Goal: Information Seeking & Learning: Learn about a topic

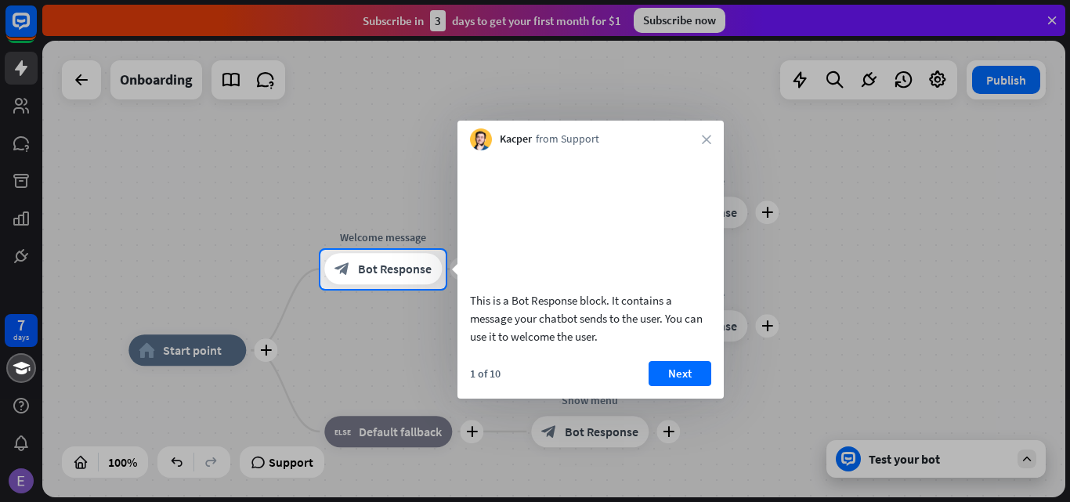
click at [315, 208] on div at bounding box center [535, 125] width 1070 height 250
click at [685, 386] on button "Next" at bounding box center [680, 373] width 63 height 25
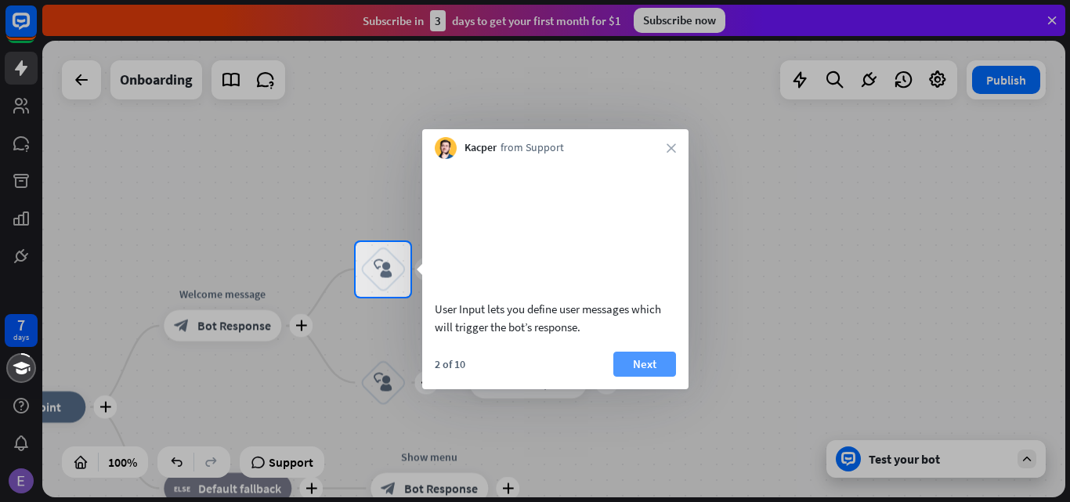
click at [648, 377] on button "Next" at bounding box center [644, 364] width 63 height 25
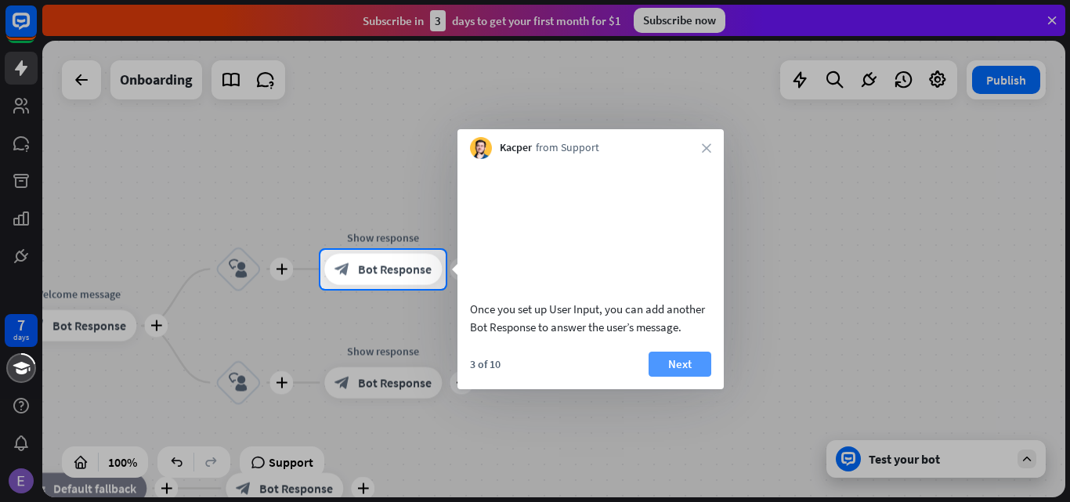
click at [663, 377] on button "Next" at bounding box center [680, 364] width 63 height 25
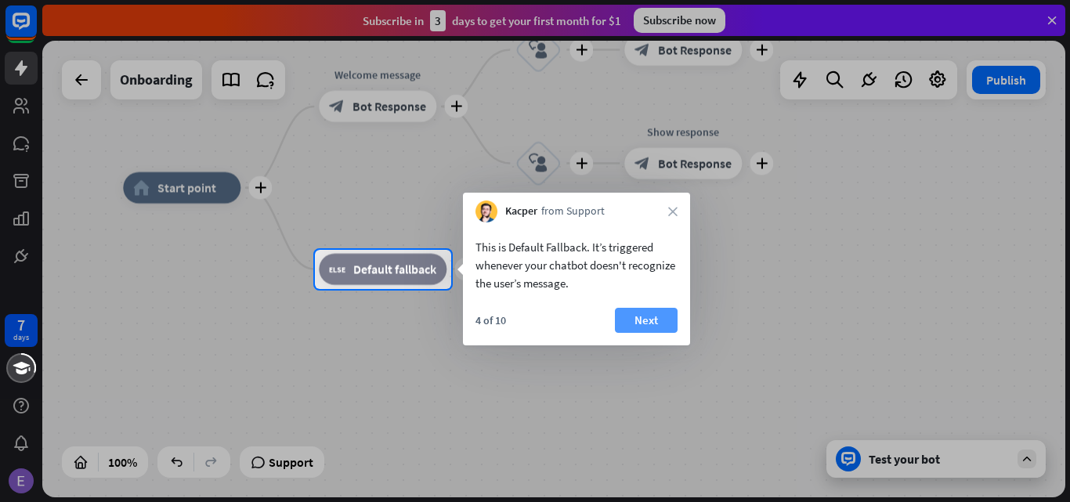
click at [650, 316] on button "Next" at bounding box center [646, 320] width 63 height 25
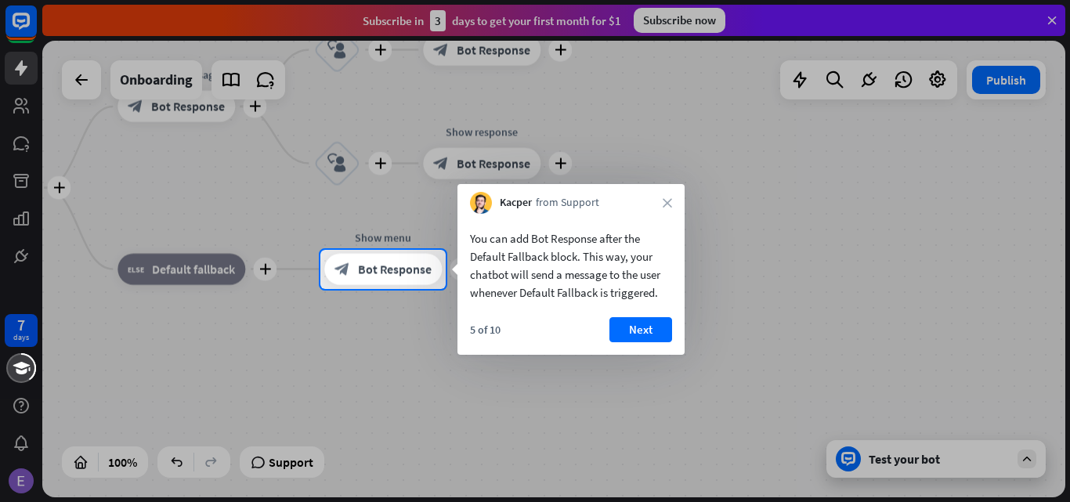
click at [646, 332] on button "Next" at bounding box center [640, 329] width 63 height 25
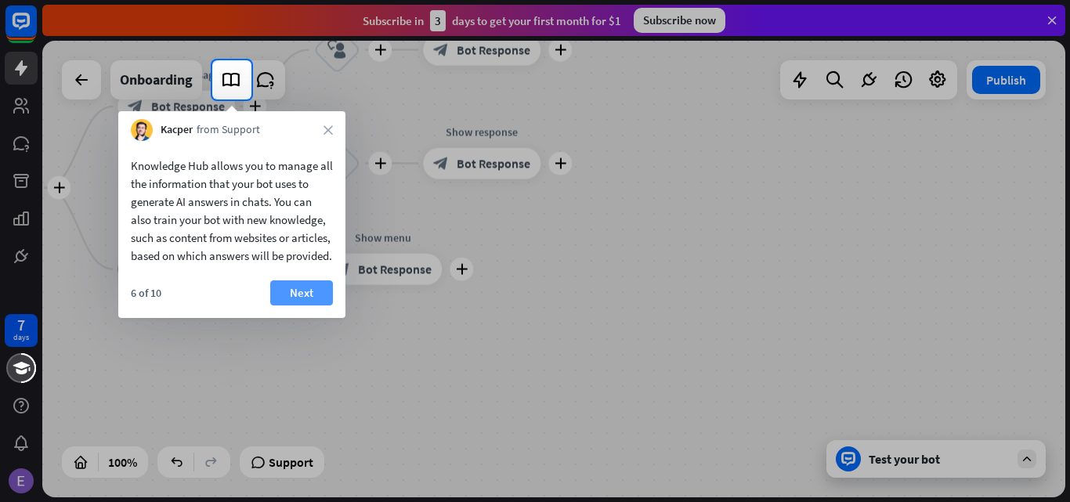
click at [305, 306] on button "Next" at bounding box center [301, 292] width 63 height 25
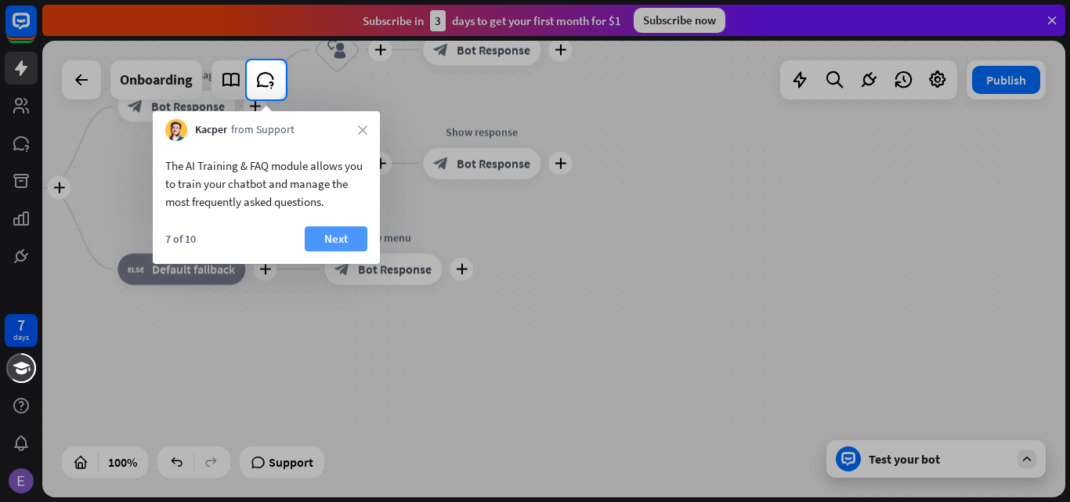
click at [339, 233] on button "Next" at bounding box center [336, 238] width 63 height 25
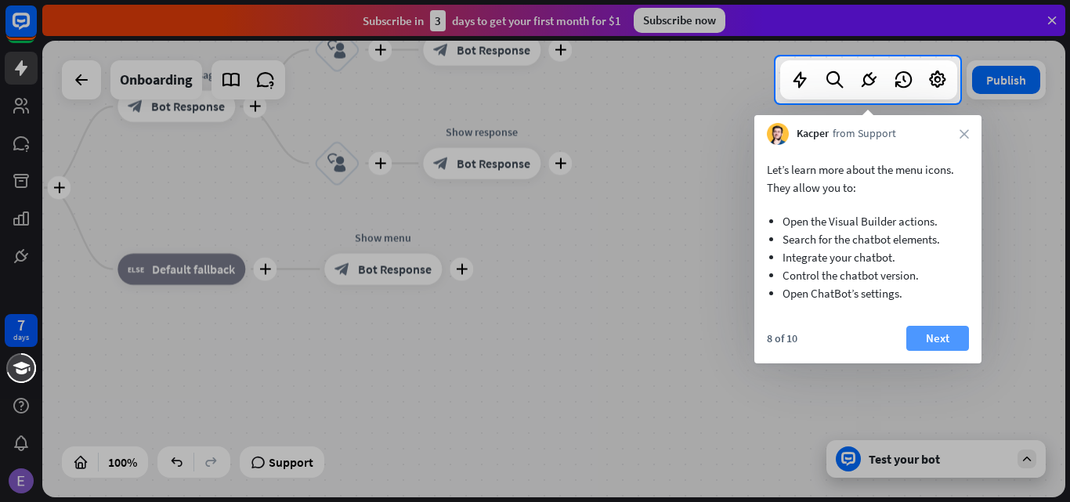
click at [938, 337] on button "Next" at bounding box center [937, 338] width 63 height 25
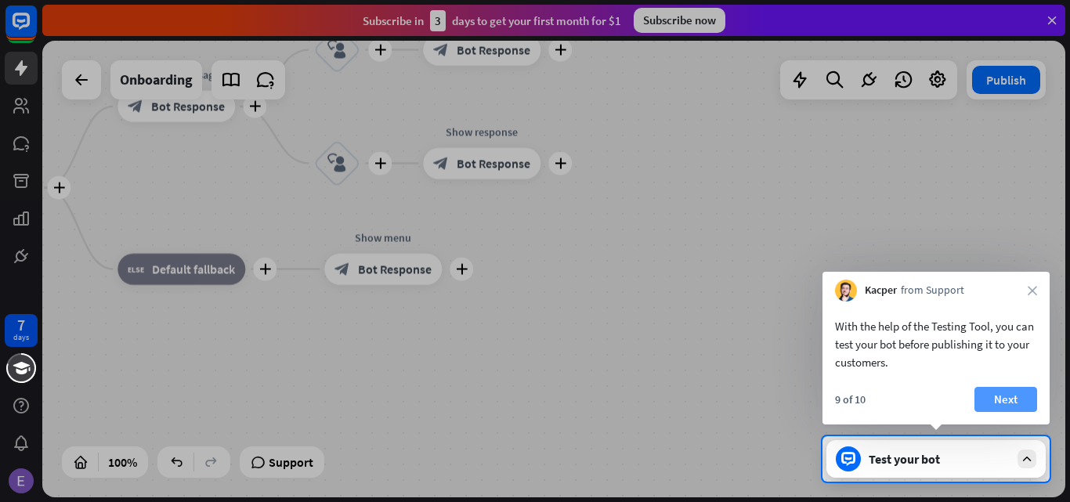
click at [989, 398] on button "Next" at bounding box center [1005, 399] width 63 height 25
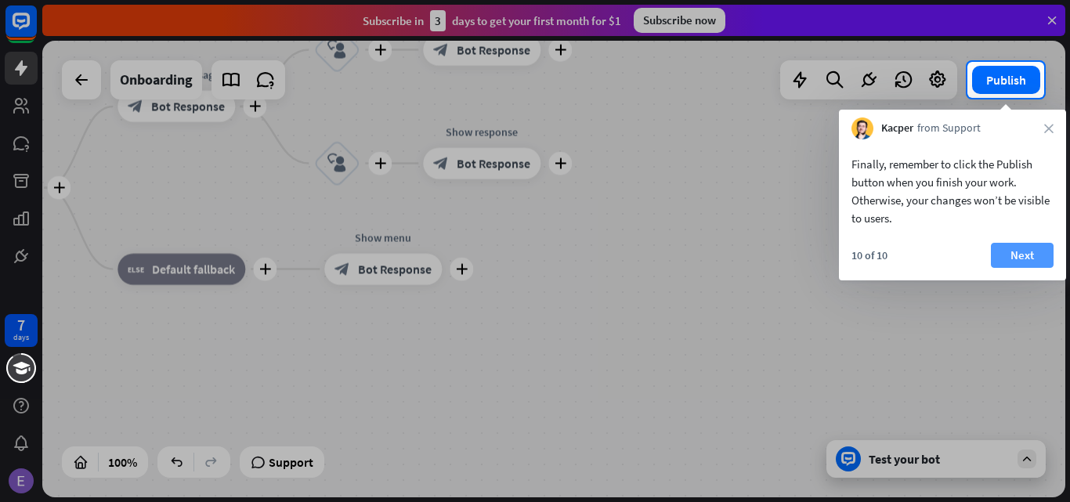
click at [1014, 252] on button "Next" at bounding box center [1022, 255] width 63 height 25
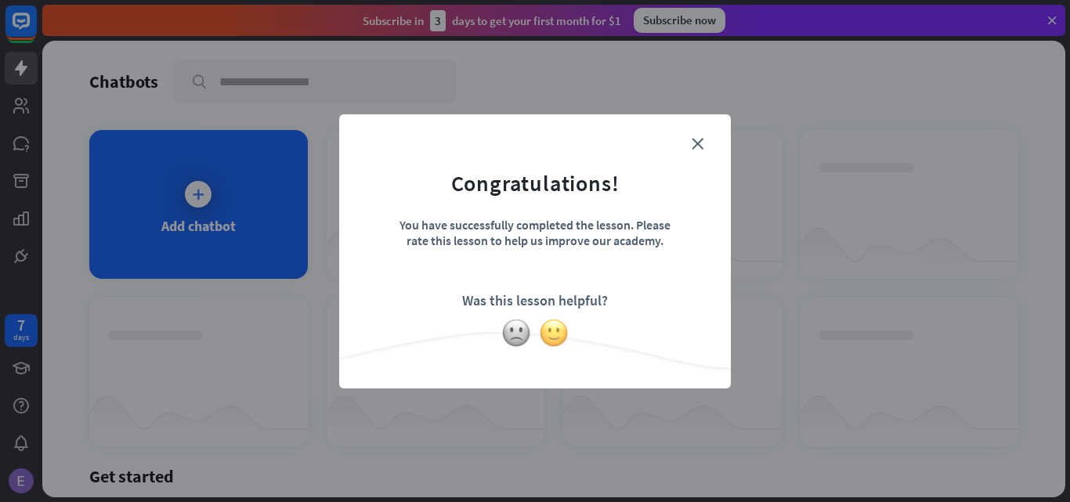
click at [555, 332] on img at bounding box center [554, 333] width 30 height 30
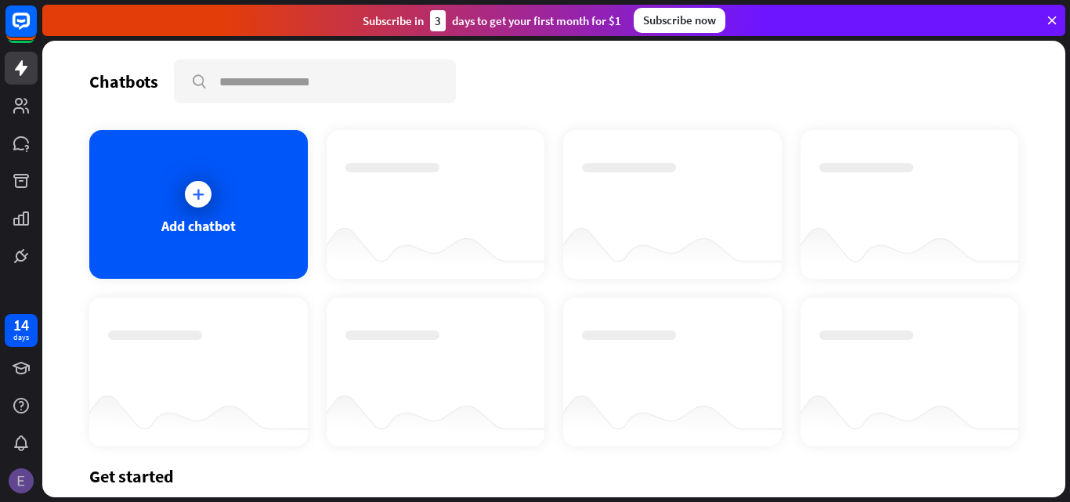
click at [24, 475] on img at bounding box center [21, 480] width 25 height 25
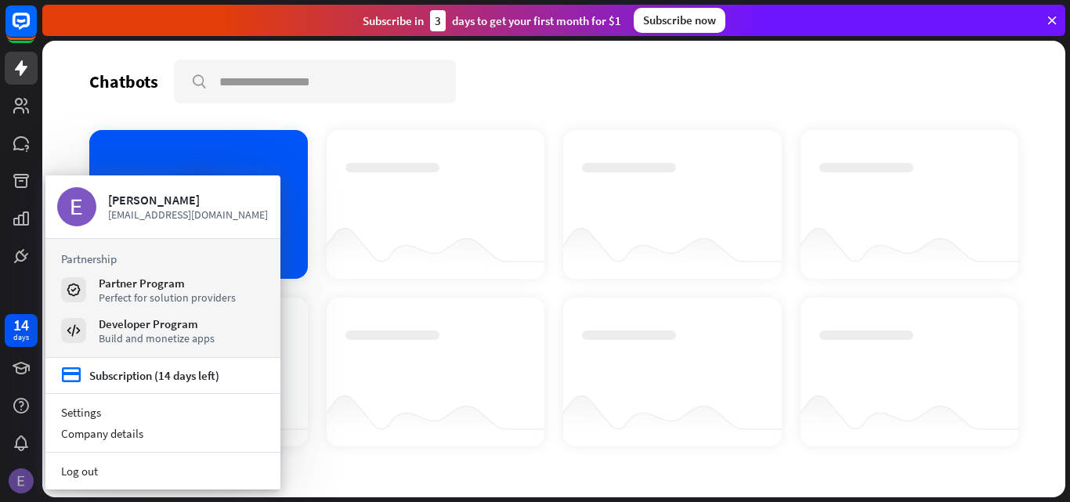
click at [23, 475] on img at bounding box center [21, 480] width 25 height 25
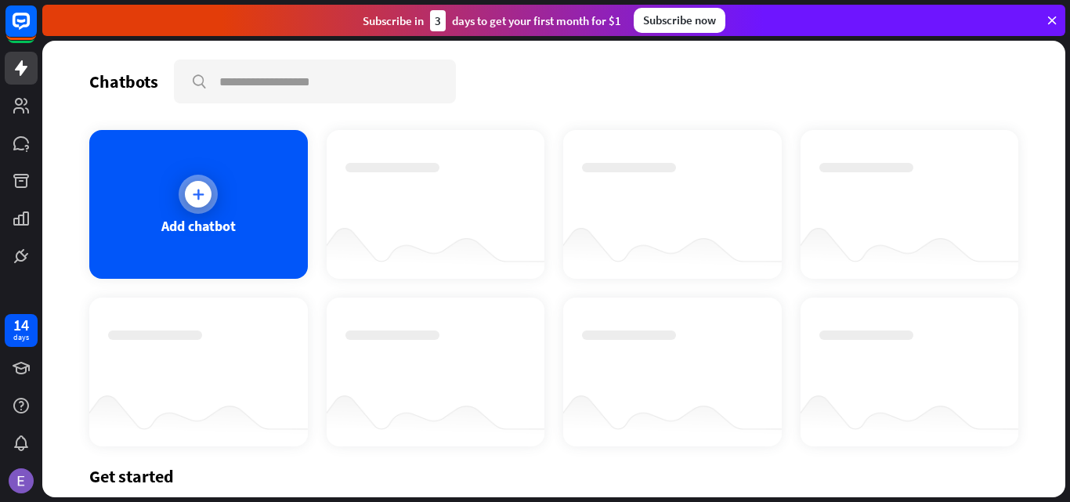
click at [199, 190] on icon at bounding box center [198, 194] width 16 height 16
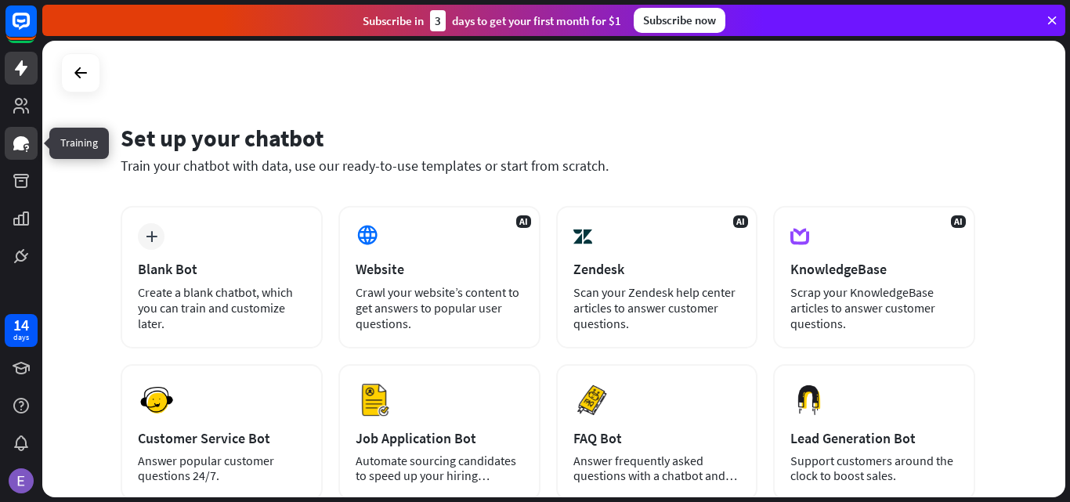
click at [24, 139] on icon at bounding box center [21, 143] width 16 height 14
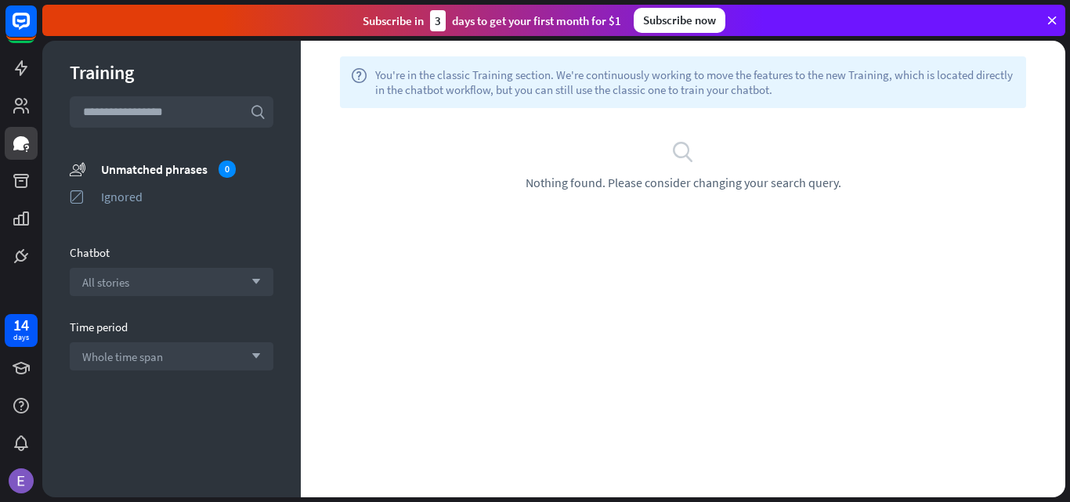
click at [135, 74] on div "Training" at bounding box center [172, 72] width 204 height 24
click at [736, 171] on div "search Nothing found. Please consider changing your search query." at bounding box center [683, 164] width 718 height 51
click at [1054, 17] on icon at bounding box center [1052, 20] width 14 height 14
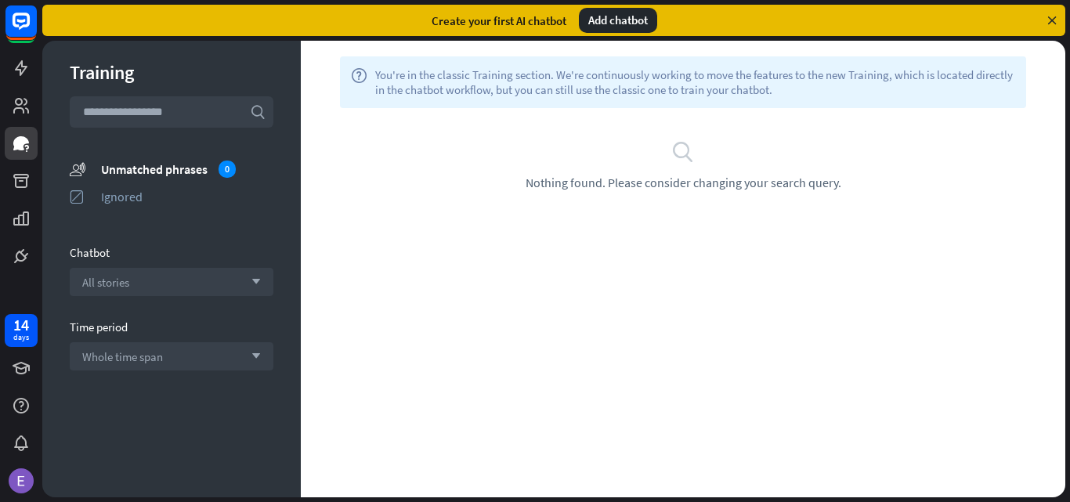
click at [1047, 16] on icon at bounding box center [1052, 20] width 14 height 14
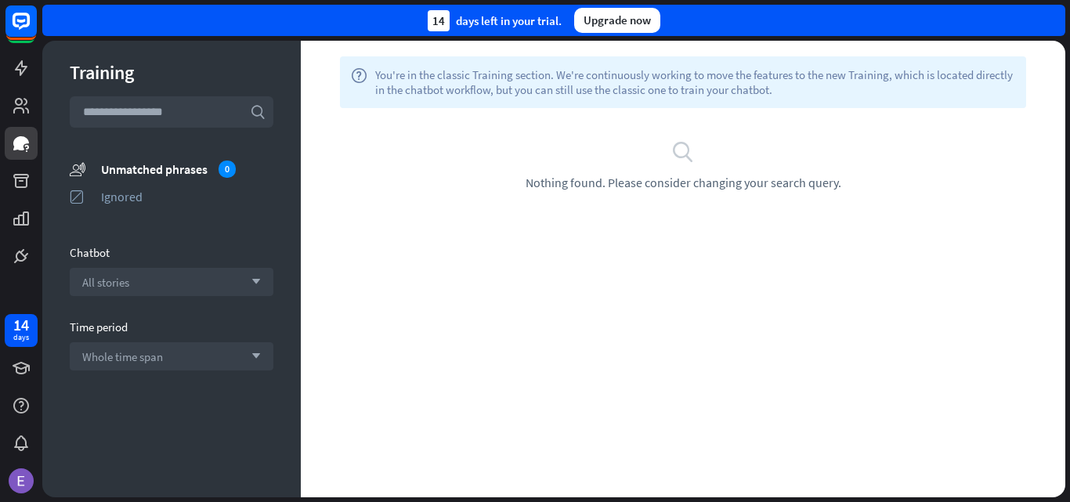
click at [1047, 16] on div "14 days left in your trial. Upgrade now" at bounding box center [553, 20] width 1023 height 31
click at [1049, 14] on div "14 days left in your trial. Upgrade now" at bounding box center [553, 20] width 1023 height 31
drag, startPoint x: 505, startPoint y: 173, endPoint x: 497, endPoint y: 176, distance: 8.4
click at [497, 176] on div "search Nothing found. Please consider changing your search query." at bounding box center [683, 164] width 718 height 51
click at [20, 107] on icon at bounding box center [21, 105] width 19 height 19
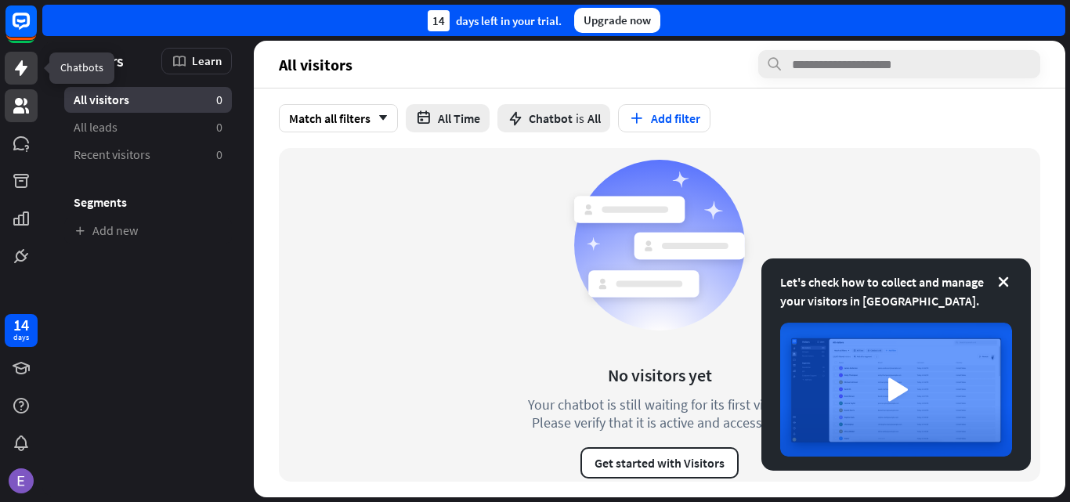
click at [22, 66] on icon at bounding box center [21, 68] width 13 height 16
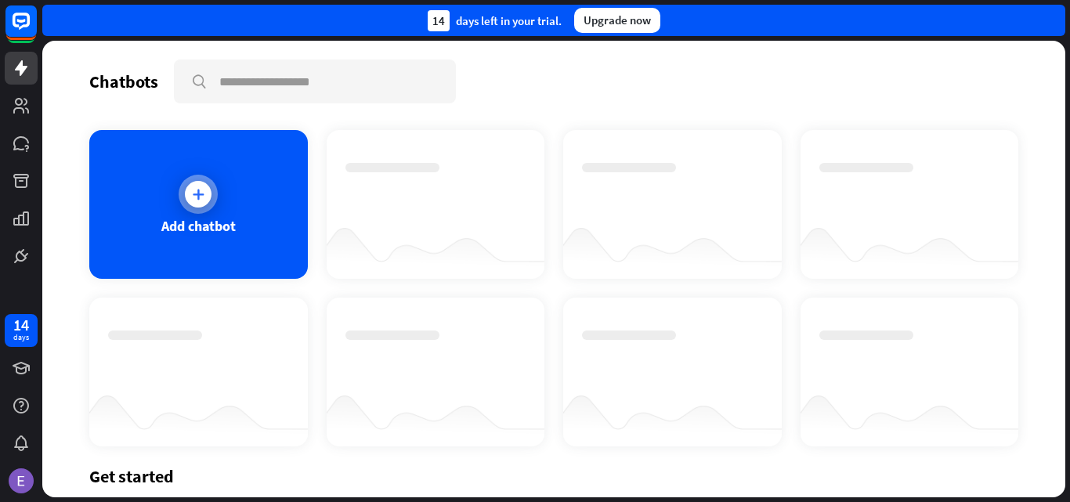
click at [197, 191] on icon at bounding box center [198, 194] width 16 height 16
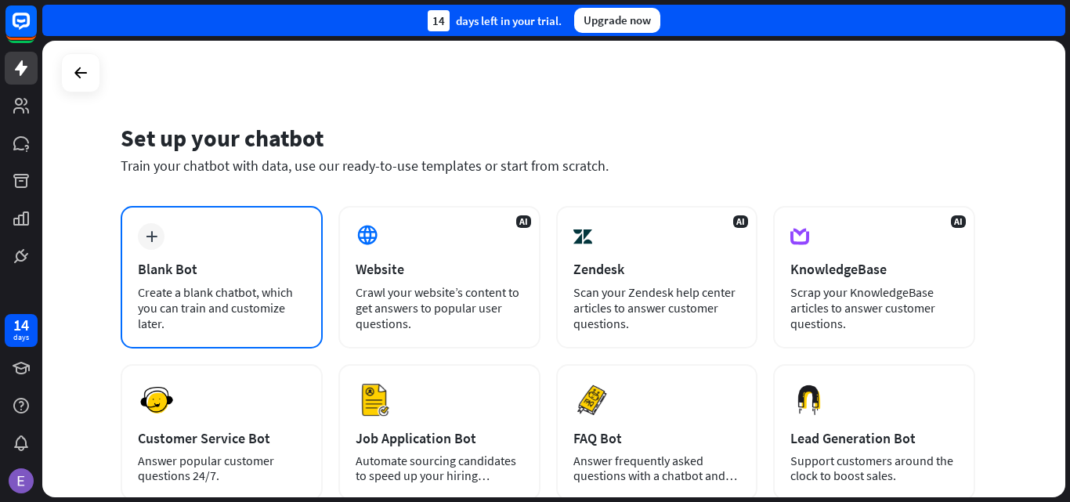
click at [215, 268] on div "Blank Bot" at bounding box center [222, 269] width 168 height 18
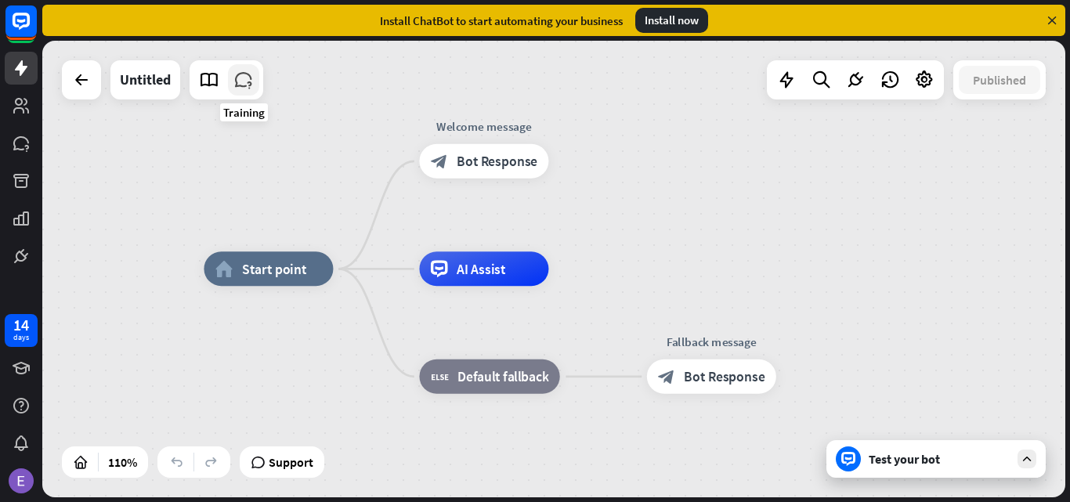
click at [244, 86] on icon at bounding box center [243, 80] width 20 height 20
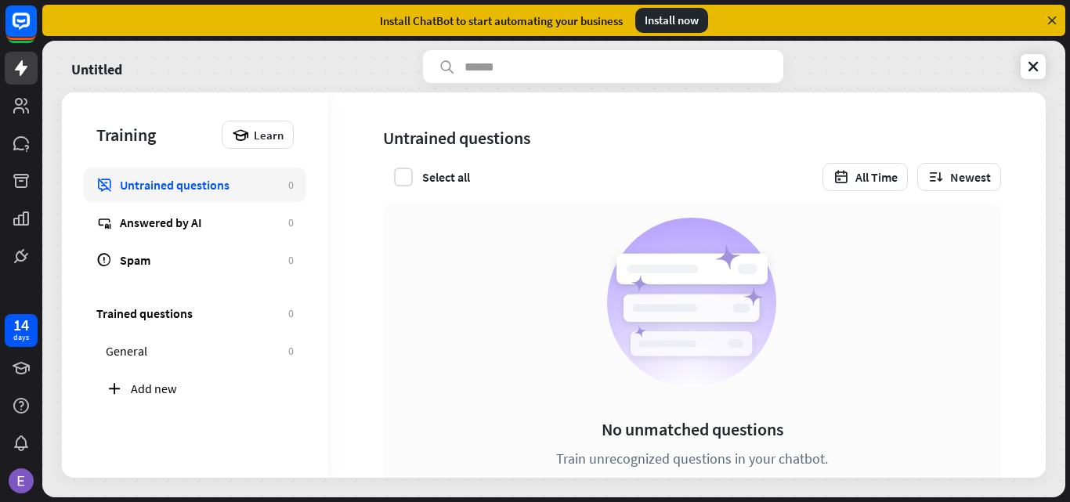
drag, startPoint x: 418, startPoint y: 340, endPoint x: 399, endPoint y: 226, distance: 115.1
click at [418, 337] on div "No unmatched questions Train unrecognized questions in your chatbot. How it wor…" at bounding box center [692, 366] width 618 height 328
click at [405, 175] on label at bounding box center [403, 177] width 19 height 19
click at [13, 483] on img at bounding box center [21, 480] width 25 height 25
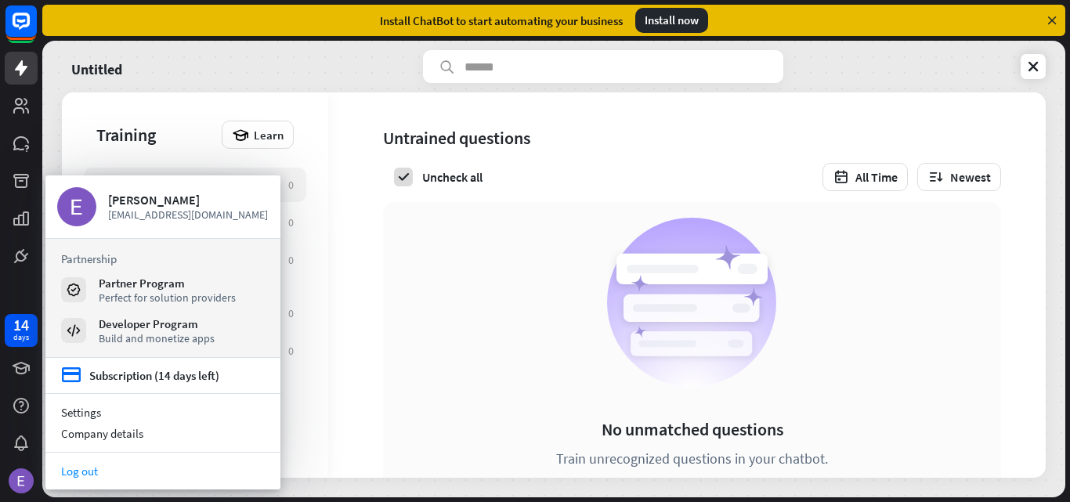
click at [126, 465] on link "Log out" at bounding box center [162, 471] width 235 height 21
